Goal: Task Accomplishment & Management: Use online tool/utility

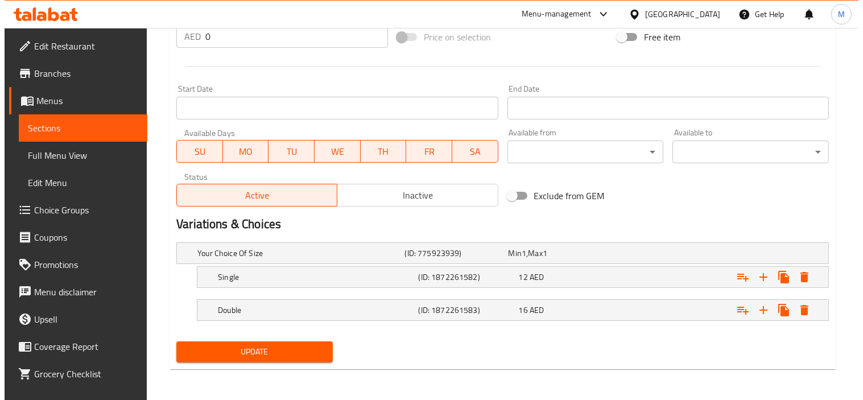
scroll to position [445, 0]
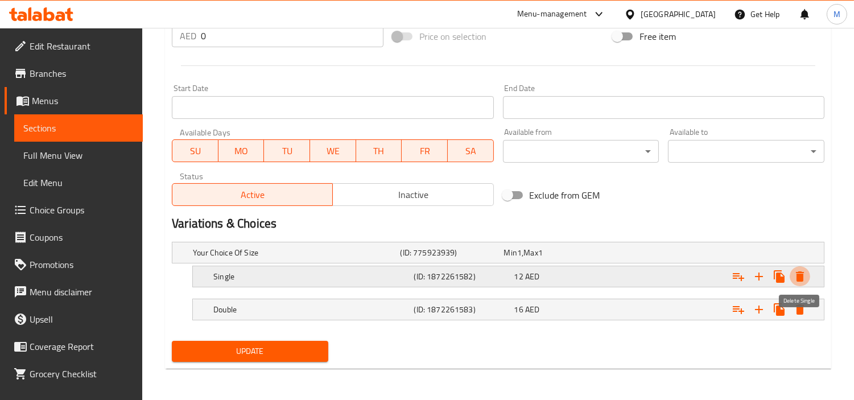
click at [800, 276] on icon "Expand" at bounding box center [800, 276] width 8 height 10
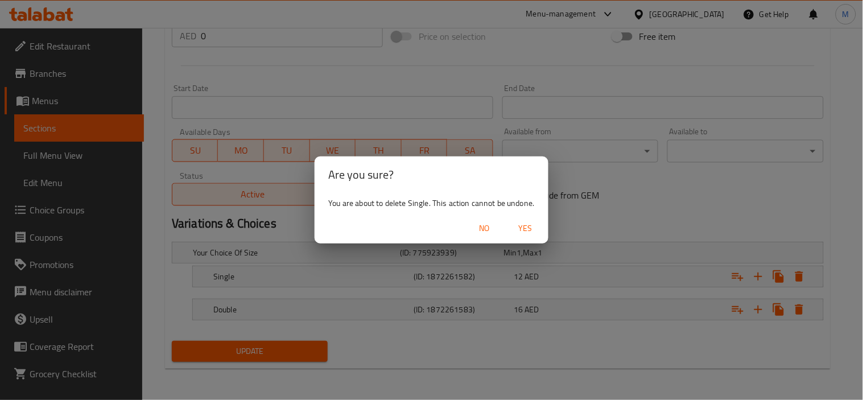
click at [531, 228] on span "Yes" at bounding box center [525, 228] width 27 height 14
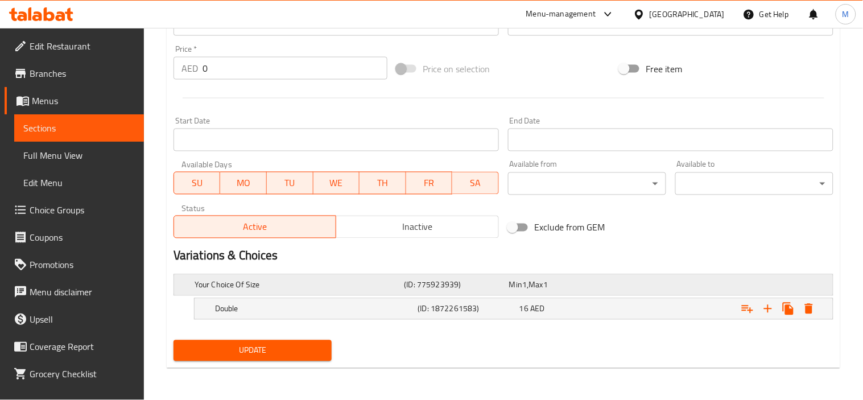
scroll to position [412, 0]
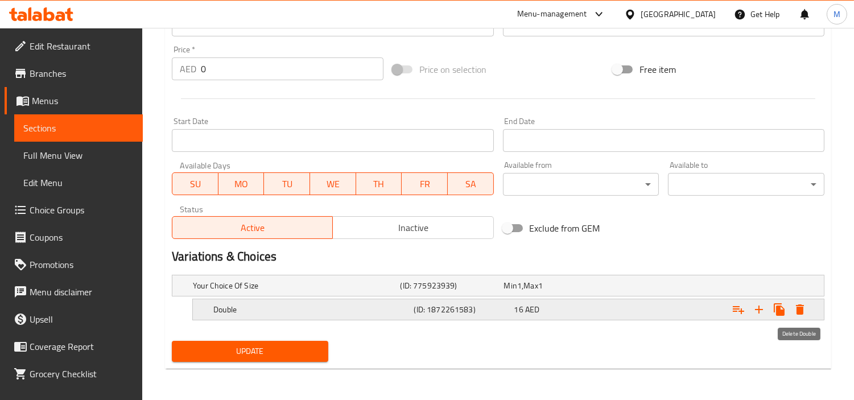
click at [802, 303] on icon "Expand" at bounding box center [800, 310] width 14 height 14
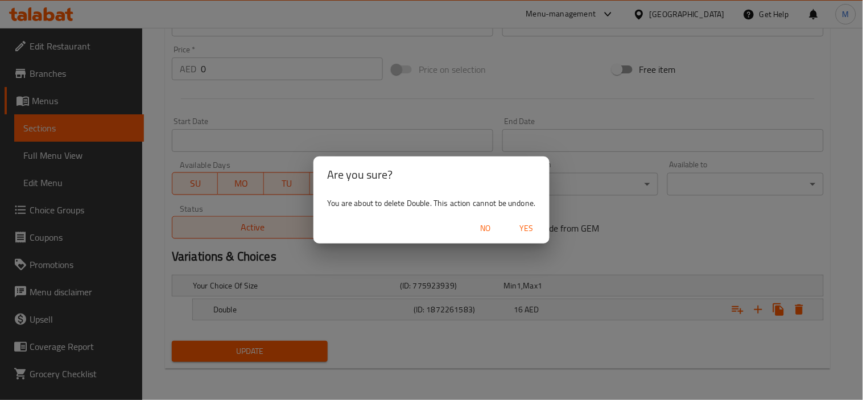
click at [538, 228] on span "Yes" at bounding box center [526, 228] width 27 height 14
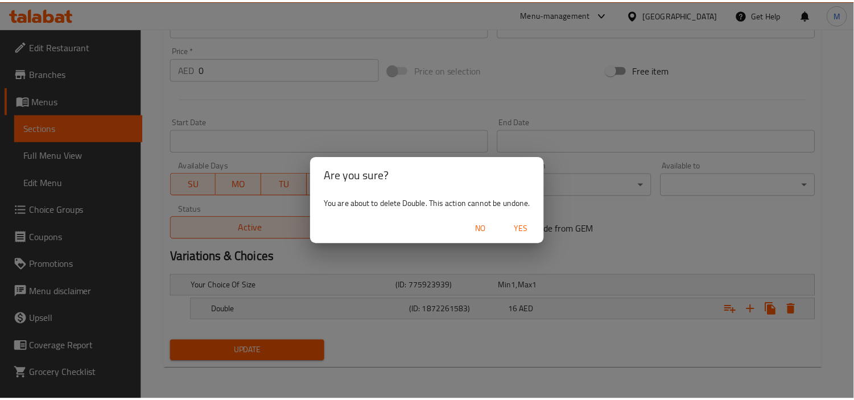
scroll to position [408, 0]
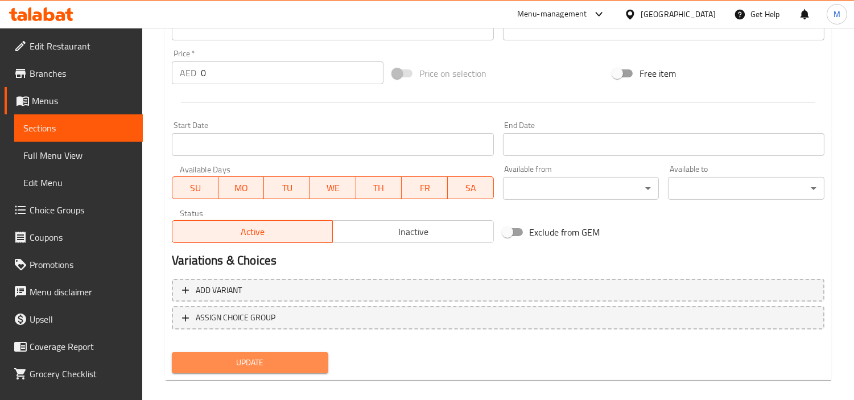
click at [252, 356] on span "Update" at bounding box center [250, 363] width 138 height 14
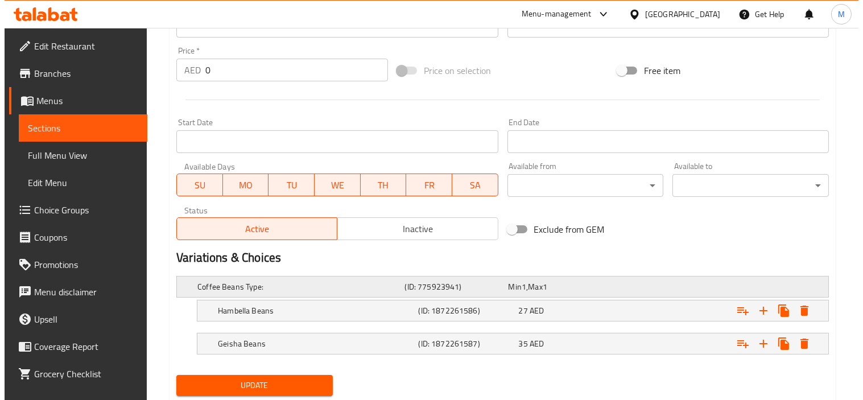
scroll to position [445, 0]
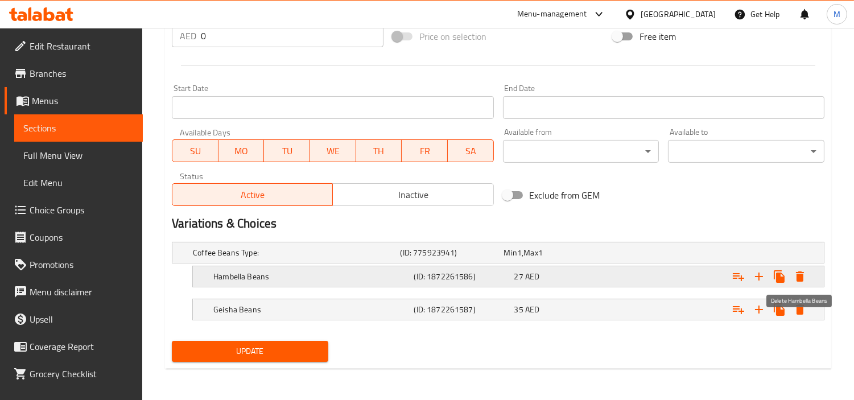
click at [802, 276] on icon "Expand" at bounding box center [800, 276] width 8 height 10
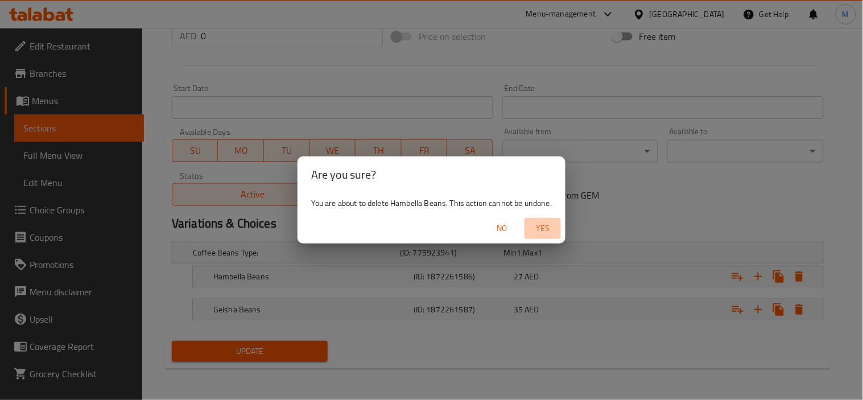
click at [548, 225] on span "Yes" at bounding box center [542, 228] width 27 height 14
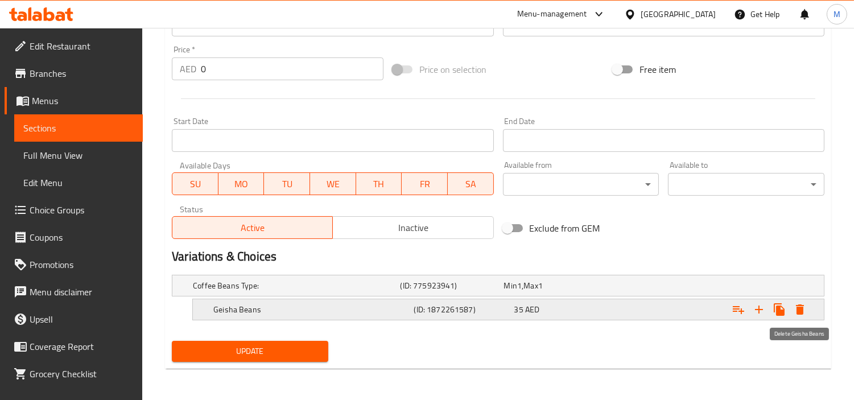
click at [803, 309] on icon "Expand" at bounding box center [800, 309] width 8 height 10
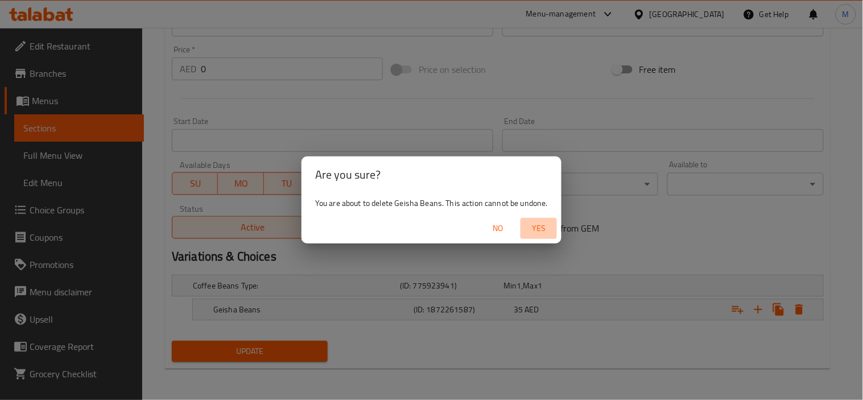
click at [530, 224] on span "Yes" at bounding box center [538, 228] width 27 height 14
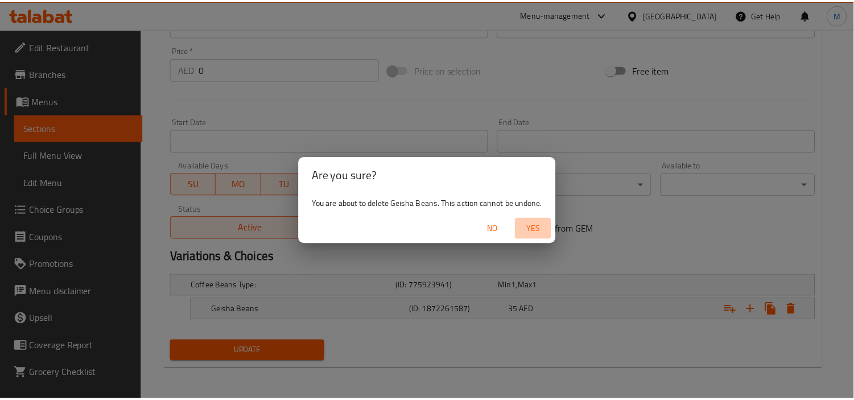
scroll to position [408, 0]
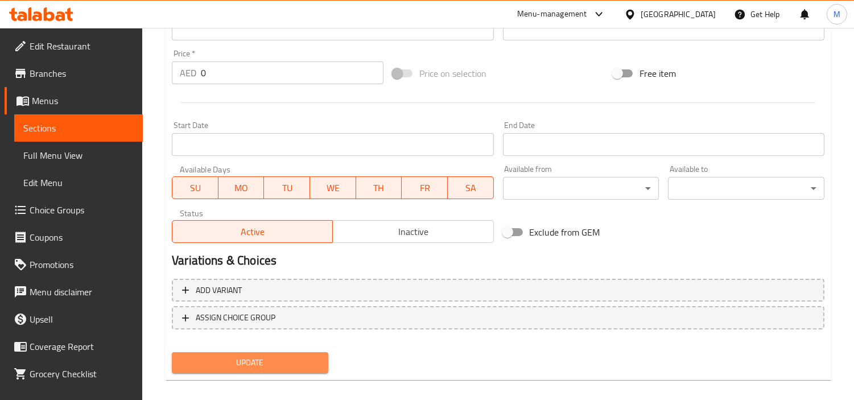
click at [293, 362] on span "Update" at bounding box center [250, 363] width 138 height 14
